Goal: Navigation & Orientation: Go to known website

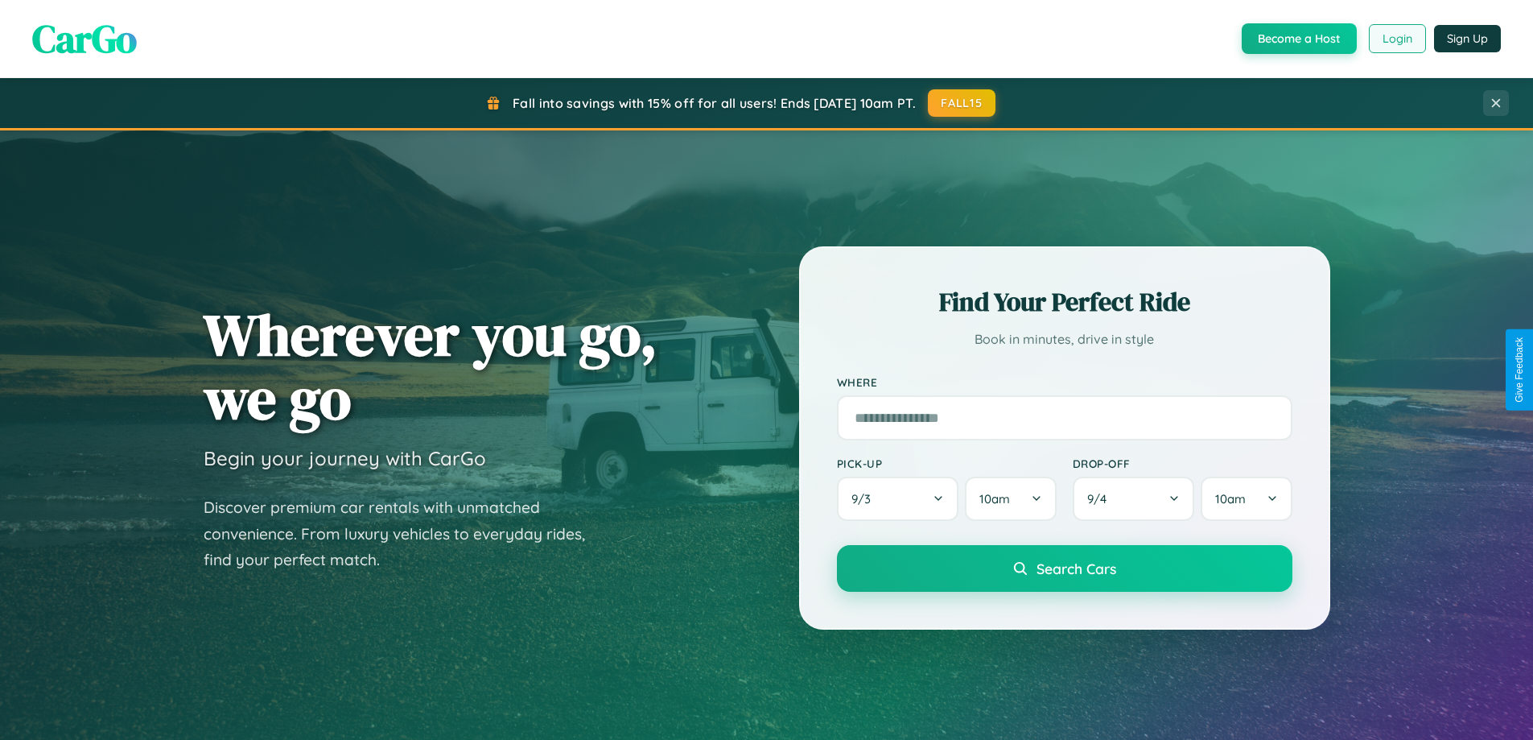
click at [1397, 39] on button "Login" at bounding box center [1397, 38] width 57 height 29
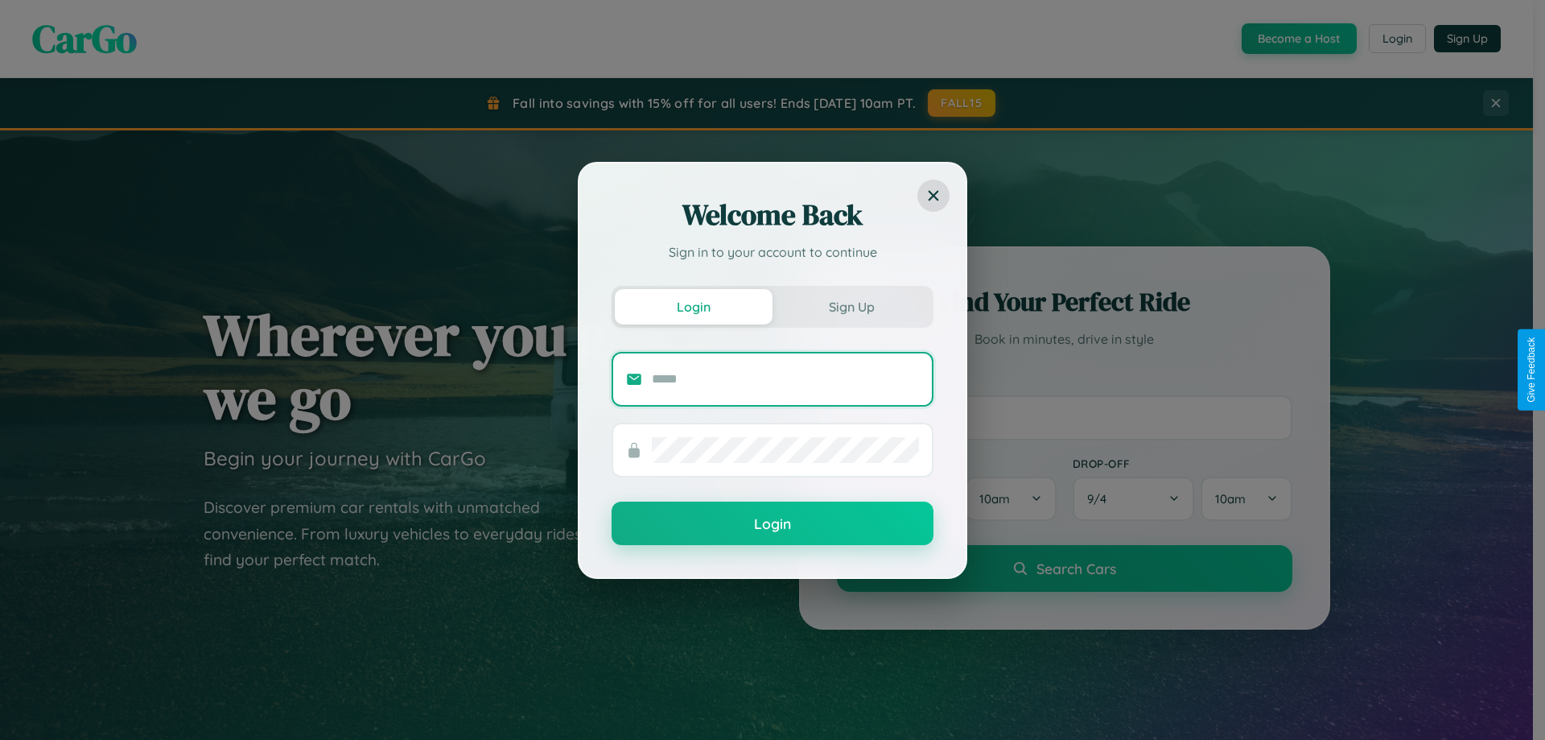
click at [786, 378] on input "text" at bounding box center [785, 379] width 267 height 26
type input "**********"
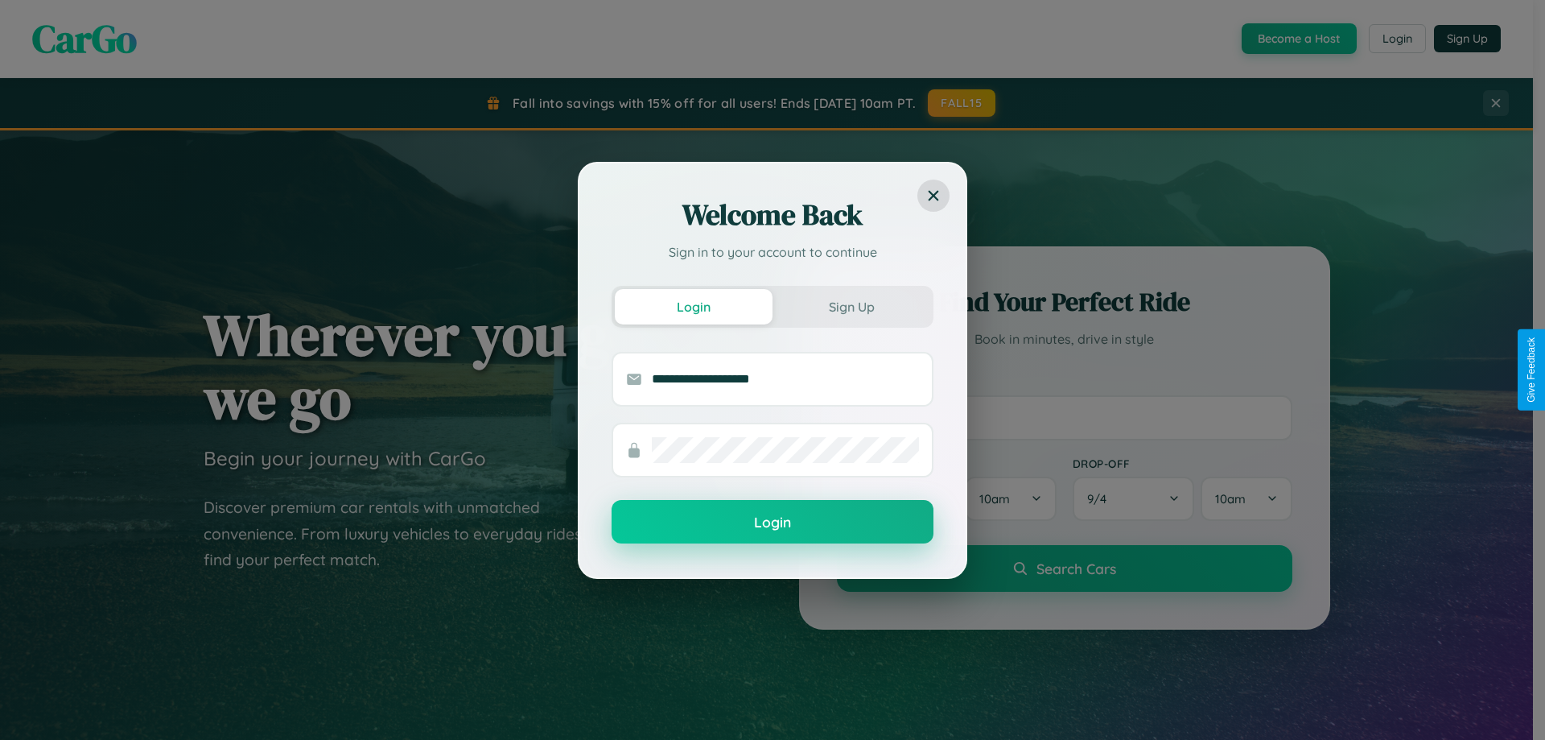
click at [773, 522] on button "Login" at bounding box center [773, 521] width 322 height 43
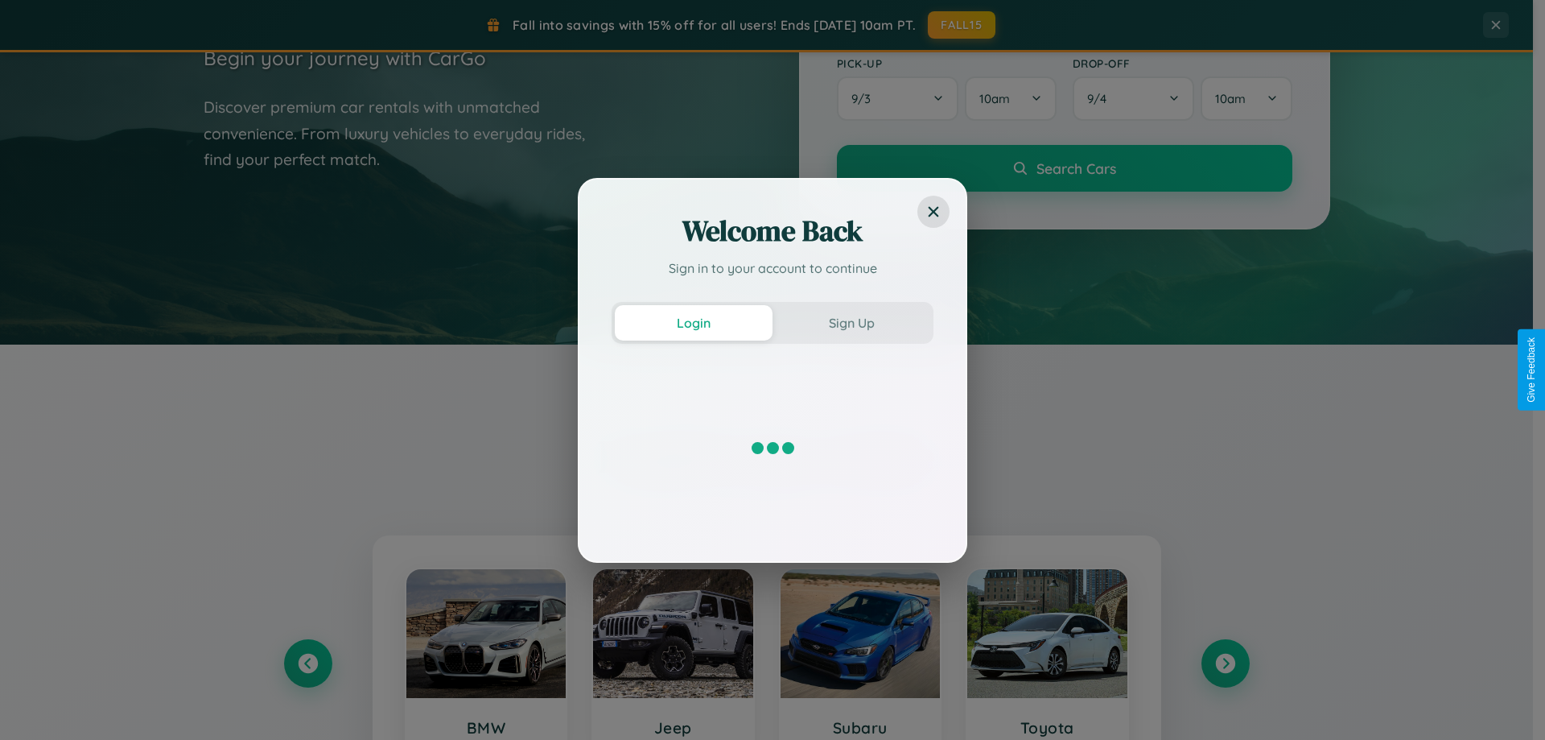
scroll to position [694, 0]
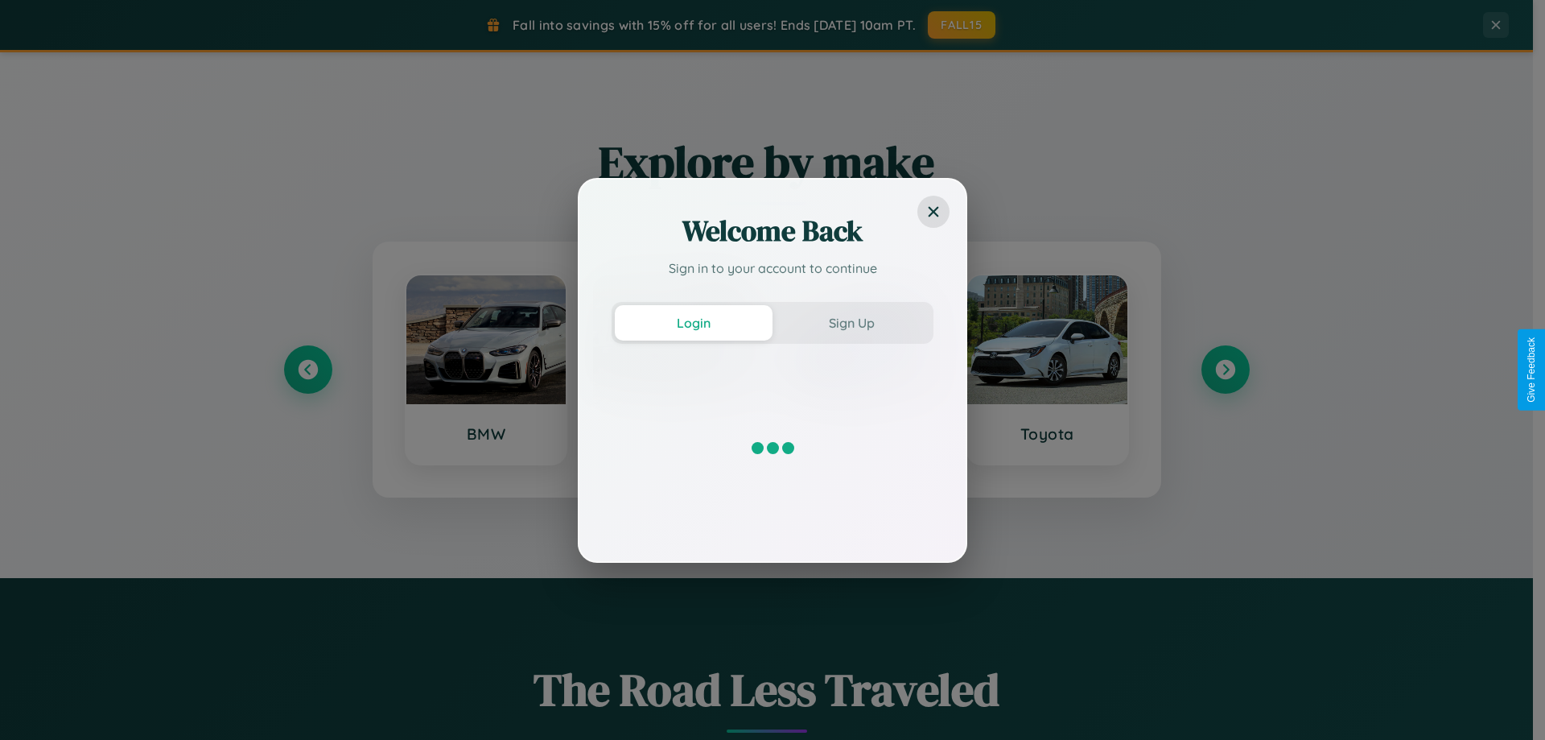
click at [1225, 369] on div "Welcome Back Sign in to your account to continue Login Sign Up" at bounding box center [772, 370] width 1545 height 740
click at [307, 369] on div "Welcome Back Sign in to your account to continue Login Sign Up" at bounding box center [772, 370] width 1545 height 740
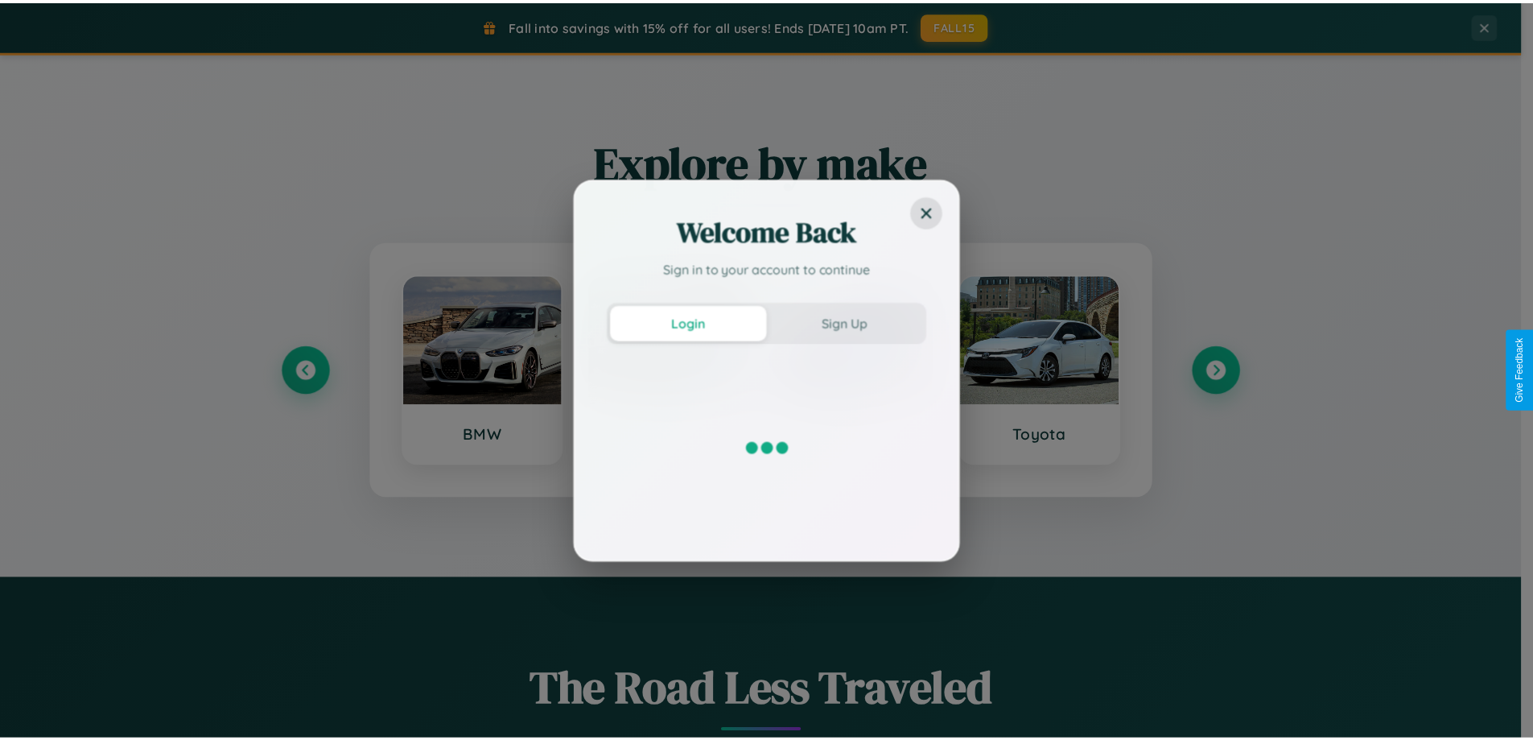
scroll to position [0, 0]
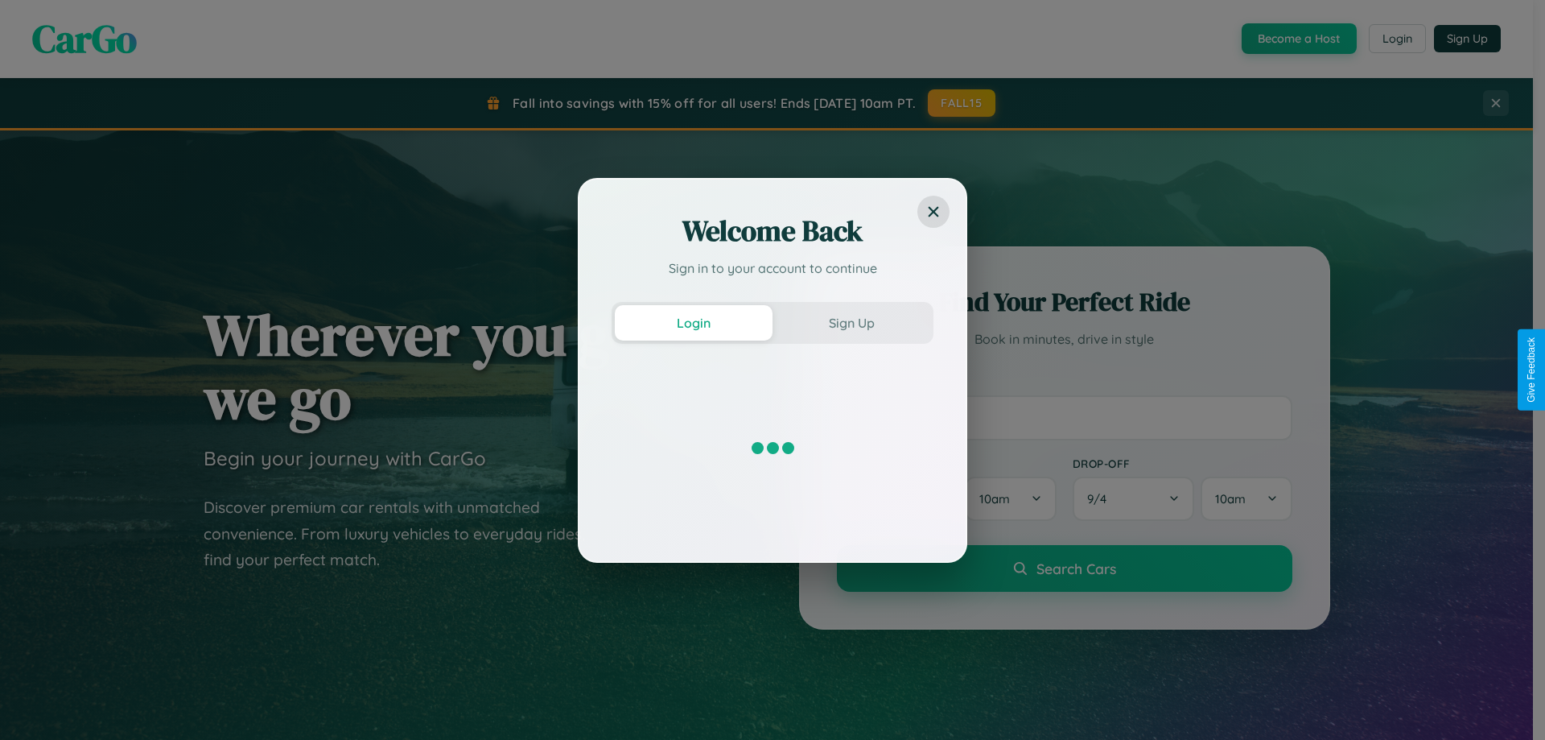
click at [1298, 39] on div "Welcome Back Sign in to your account to continue Login Sign Up" at bounding box center [772, 370] width 1545 height 740
